Goal: Task Accomplishment & Management: Manage account settings

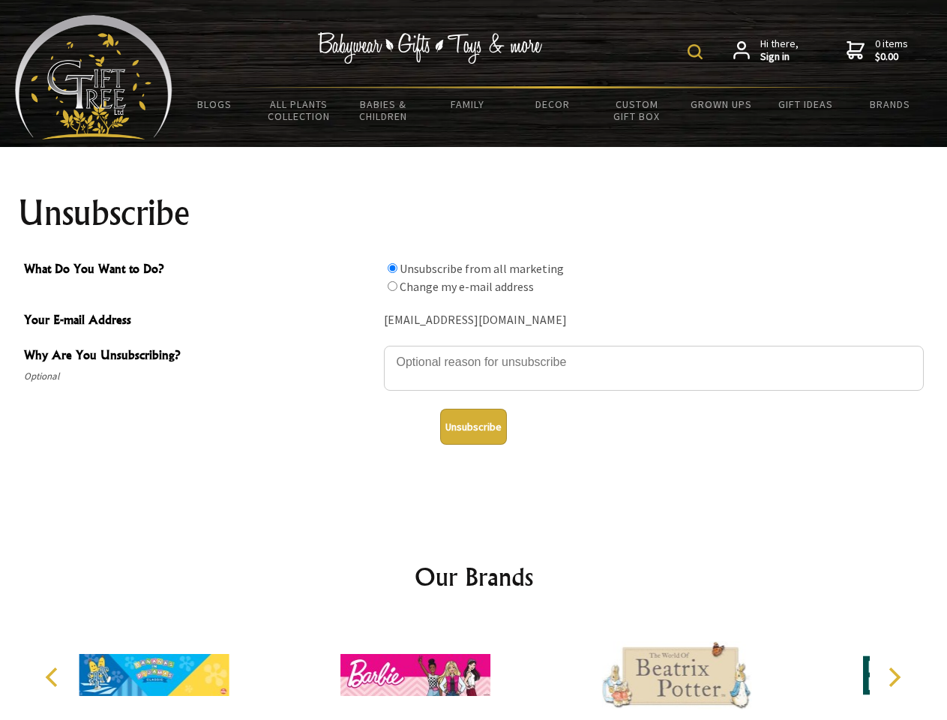
click at [697, 52] on img at bounding box center [695, 51] width 15 height 15
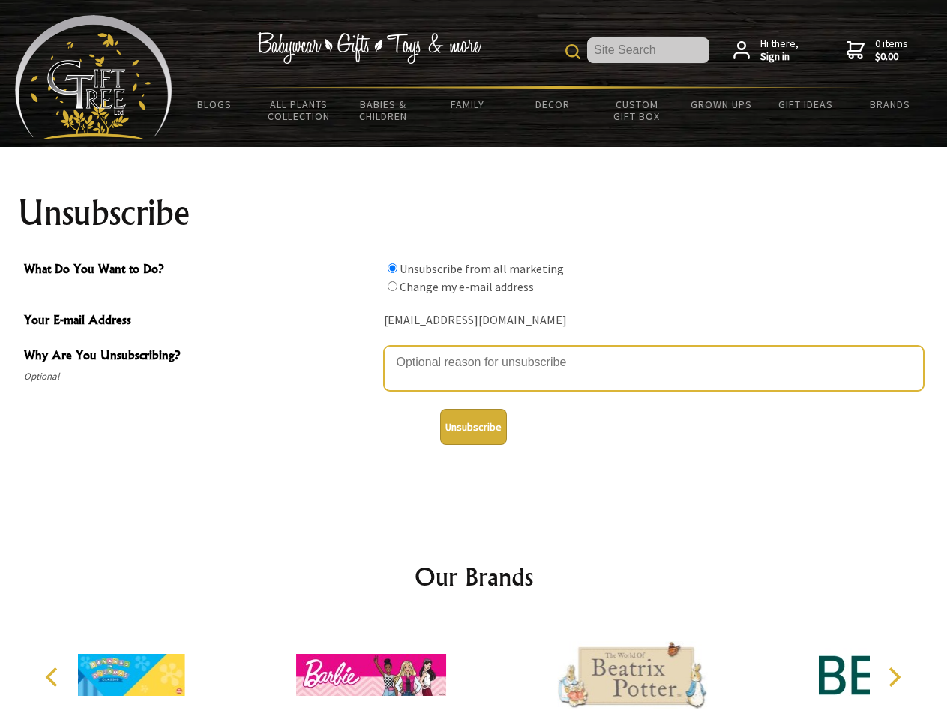
click at [474, 351] on textarea "Why Are You Unsubscribing?" at bounding box center [654, 368] width 540 height 45
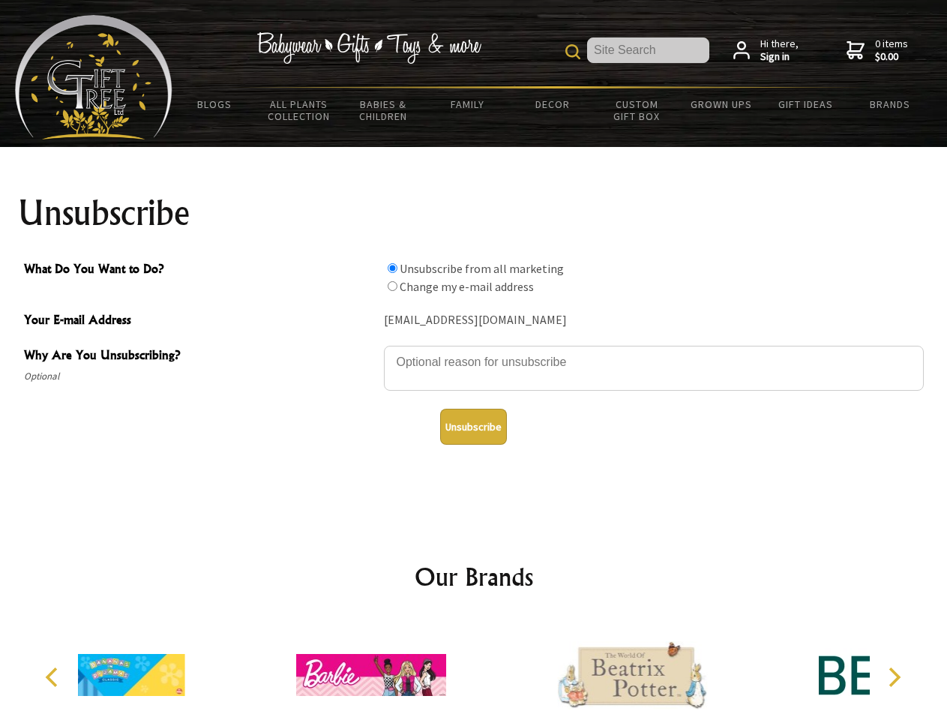
click at [392, 268] on input "What Do You Want to Do?" at bounding box center [393, 268] width 10 height 10
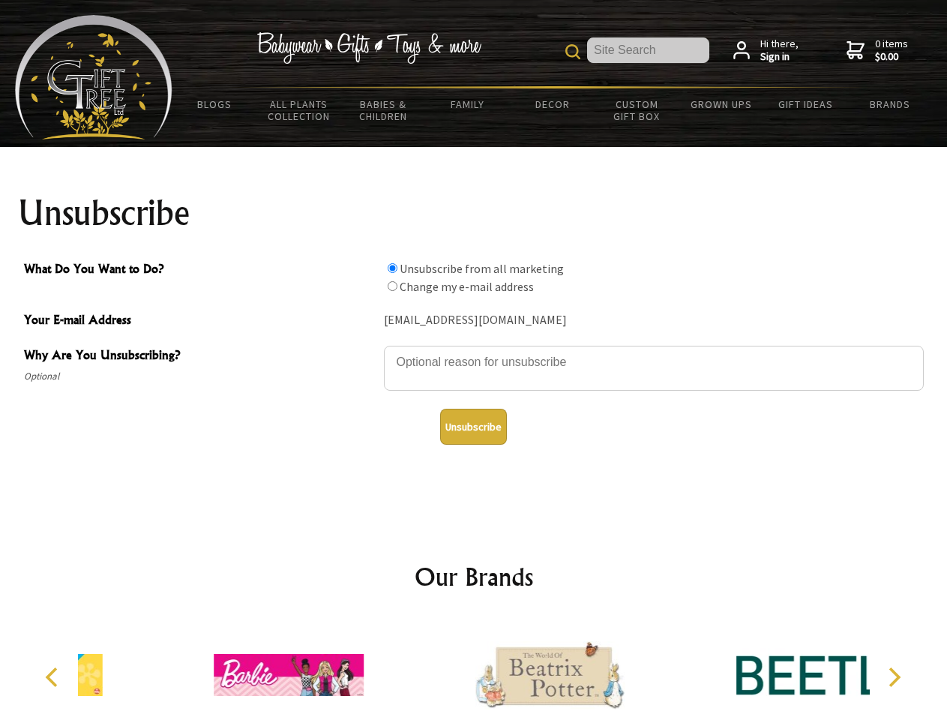
click at [392, 286] on input "What Do You Want to Do?" at bounding box center [393, 286] width 10 height 10
radio input "true"
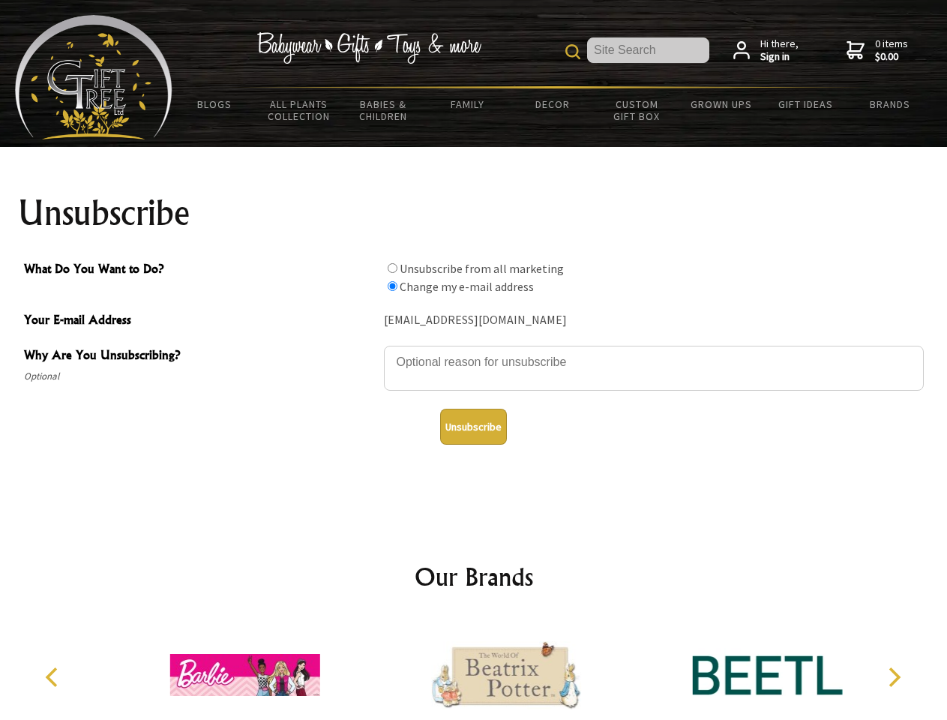
click at [473, 427] on button "Unsubscribe" at bounding box center [473, 427] width 67 height 36
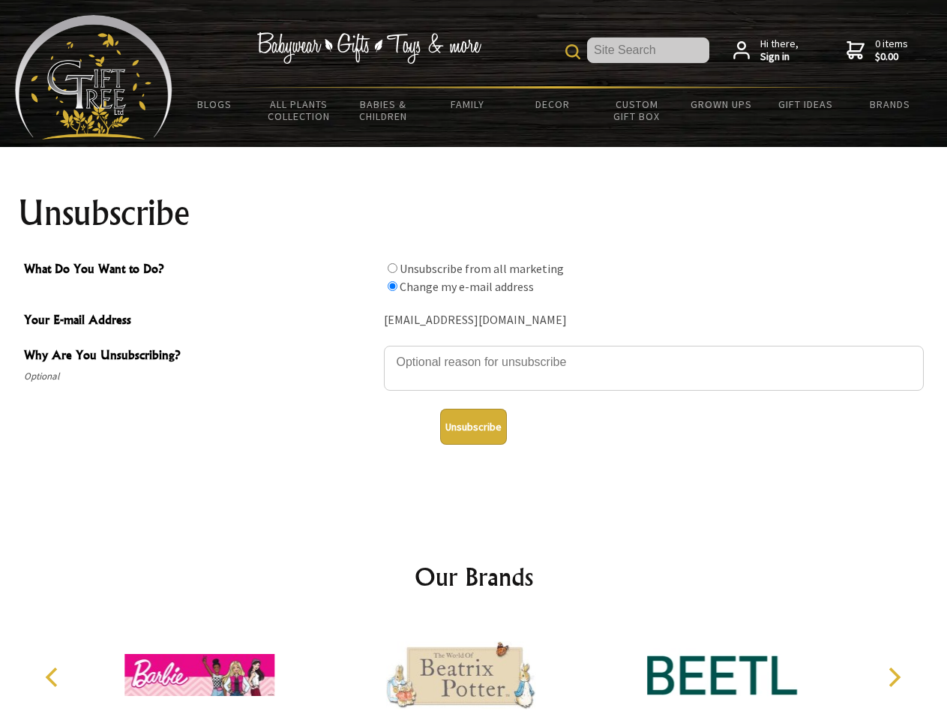
click at [54, 677] on icon "Previous" at bounding box center [52, 676] width 19 height 19
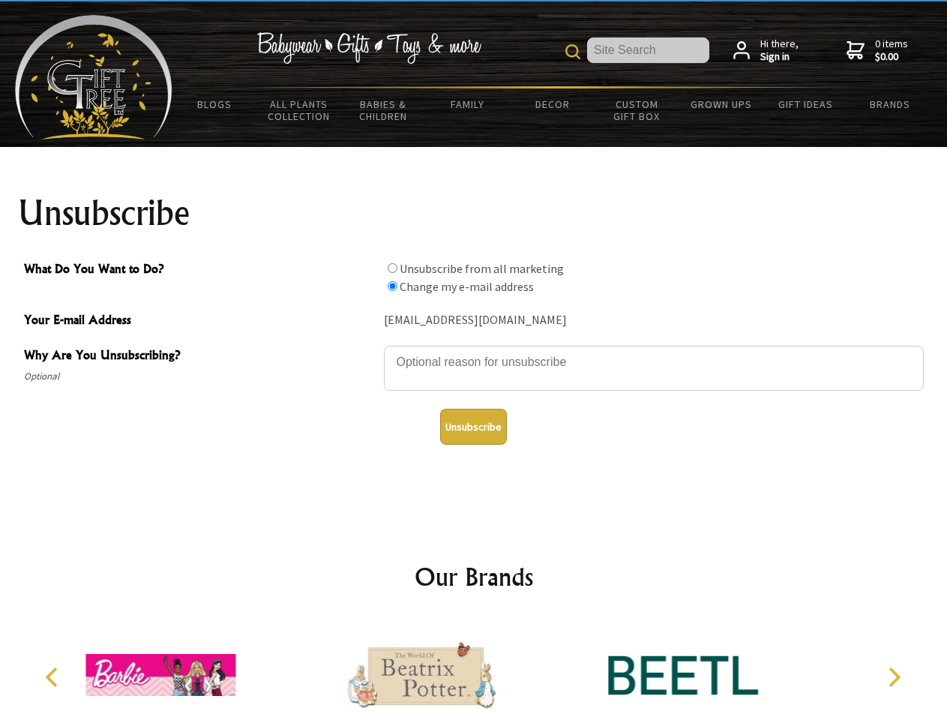
click at [894, 677] on icon "Next" at bounding box center [892, 676] width 19 height 19
